Goal: Transaction & Acquisition: Purchase product/service

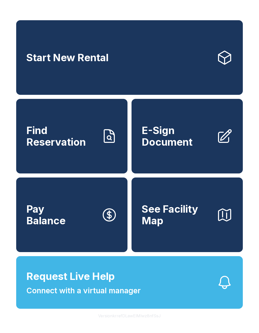
scroll to position [6, 0]
click at [93, 284] on span "Request Live Help" at bounding box center [70, 275] width 88 height 15
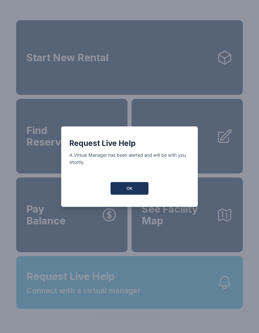
click at [136, 189] on button "OK" at bounding box center [129, 188] width 38 height 13
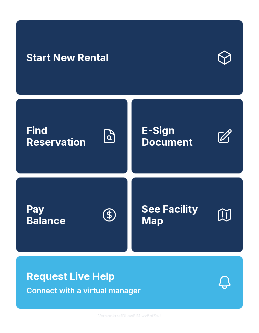
click at [109, 296] on span "Connect with a virtual manager" at bounding box center [83, 290] width 114 height 11
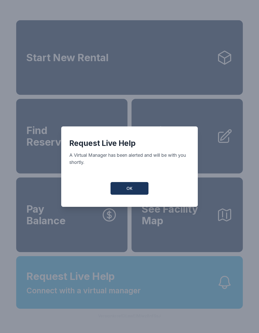
click at [128, 194] on button "OK" at bounding box center [129, 188] width 38 height 13
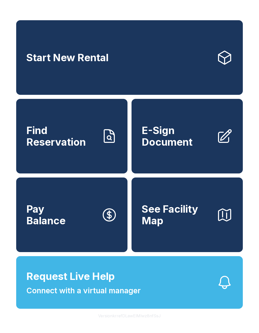
click at [91, 284] on span "Request Live Help" at bounding box center [70, 275] width 88 height 15
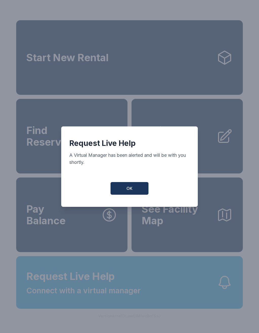
click at [130, 189] on span "OK" at bounding box center [129, 188] width 6 height 6
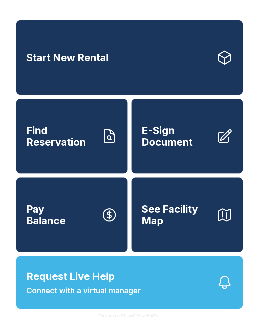
click at [141, 51] on link "Start New Rental" at bounding box center [129, 57] width 226 height 74
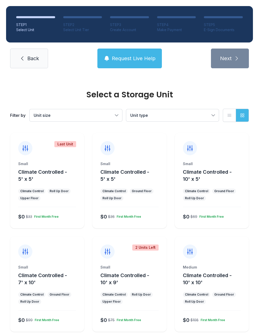
click at [130, 63] on button "Request Live Help" at bounding box center [129, 58] width 64 height 20
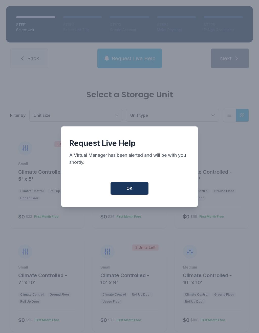
click at [131, 187] on button "OK" at bounding box center [129, 188] width 38 height 13
